Goal: Navigation & Orientation: Find specific page/section

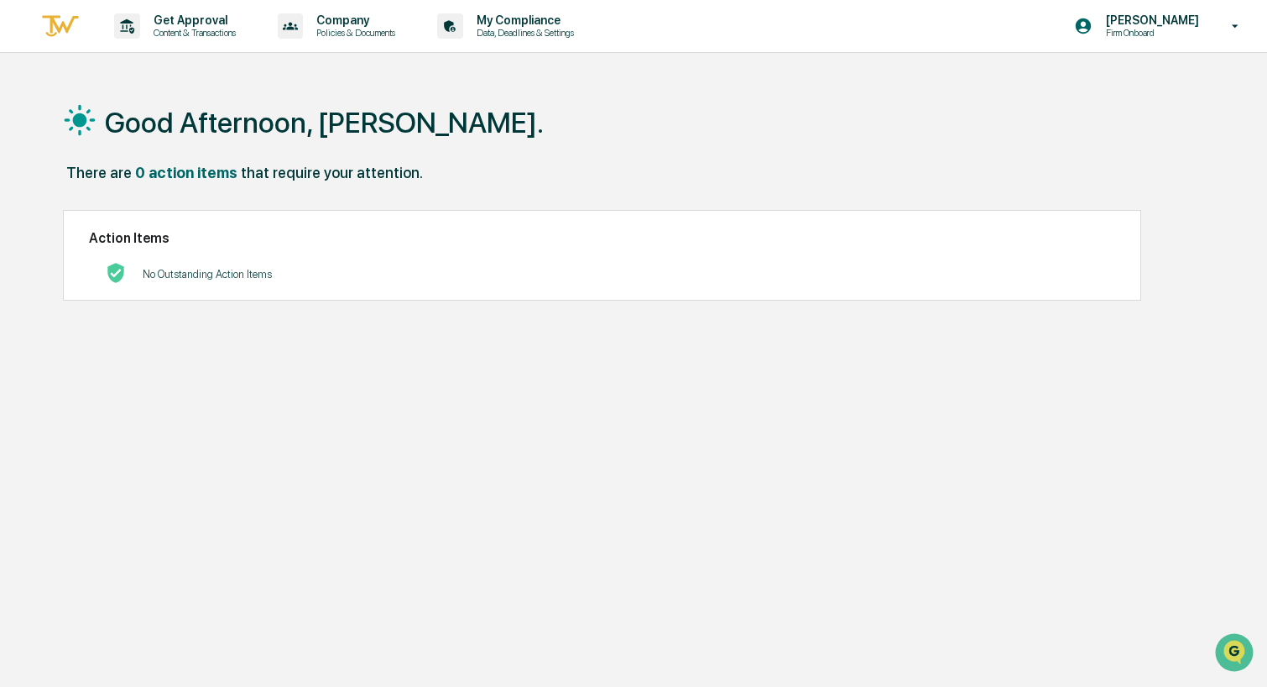
click at [418, 100] on div "Good Afternoon, [PERSON_NAME]." at bounding box center [633, 122] width 1141 height 84
click at [556, 27] on p "Data, Deadlines & Settings" at bounding box center [522, 33] width 119 height 12
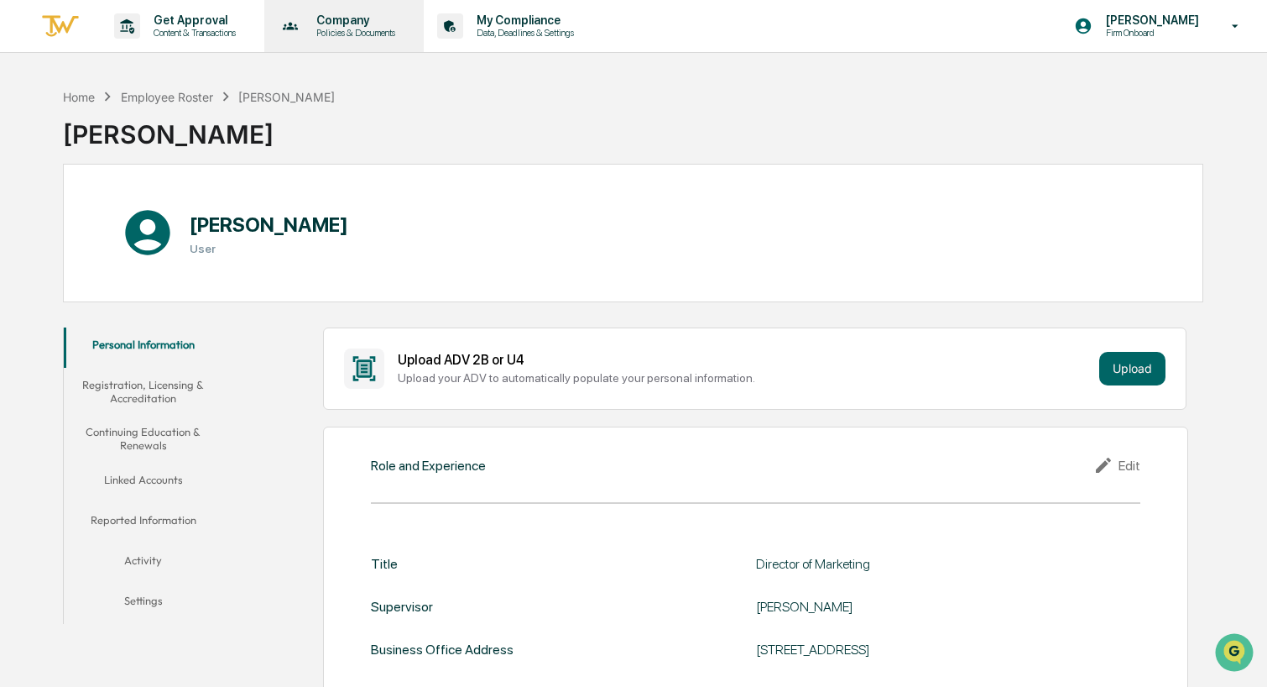
click at [378, 34] on p "Policies & Documents" at bounding box center [353, 33] width 101 height 12
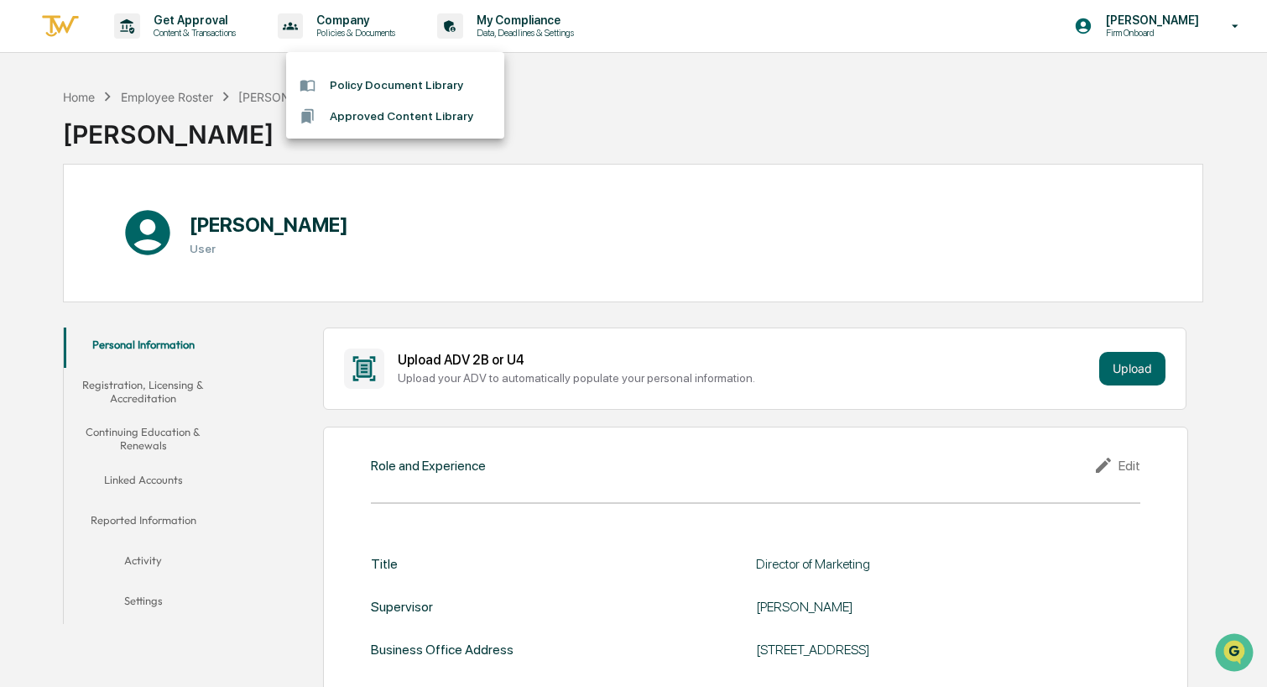
click at [394, 83] on li "Policy Document Library" at bounding box center [395, 85] width 218 height 31
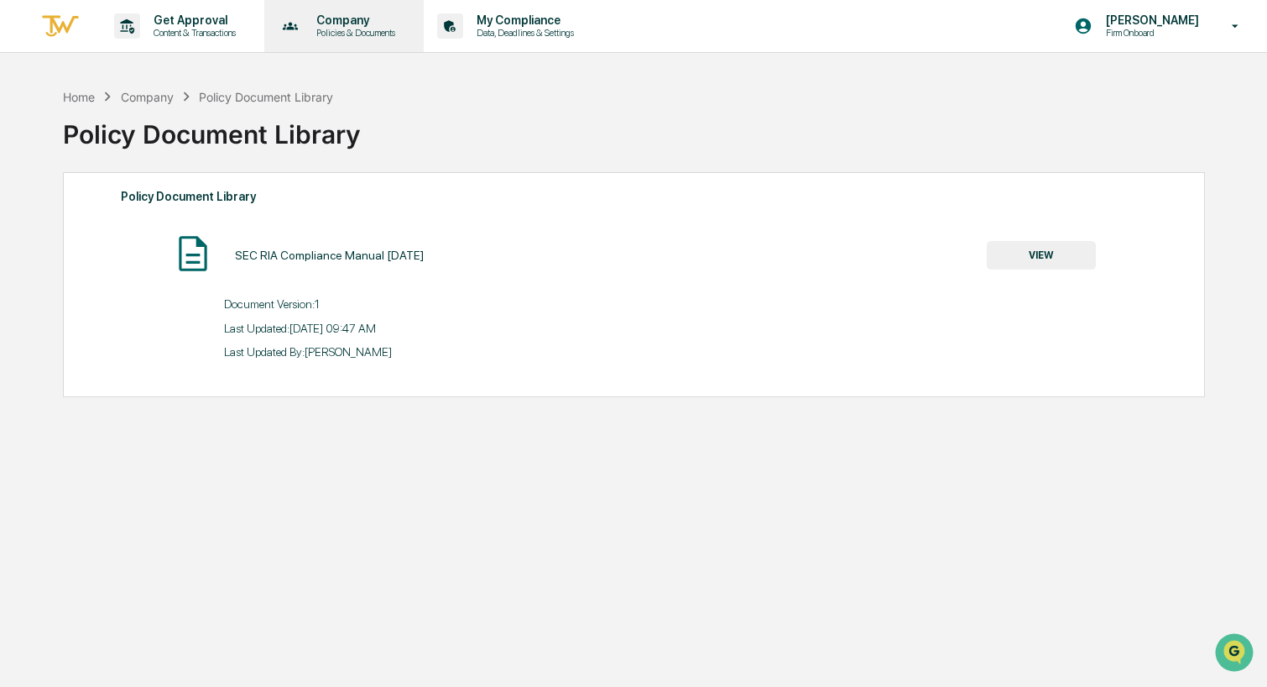
click at [377, 39] on div "Company Policies & Documents" at bounding box center [343, 26] width 144 height 52
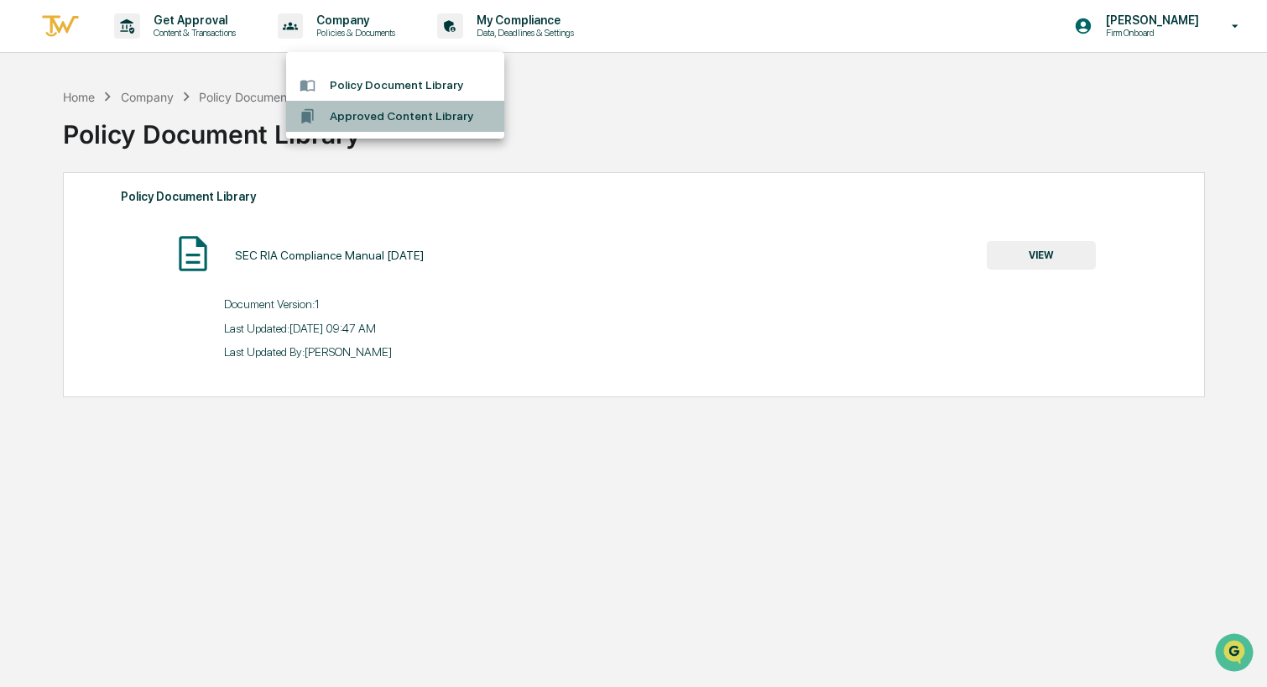
click at [374, 115] on li "Approved Content Library" at bounding box center [395, 116] width 218 height 31
